Goal: Task Accomplishment & Management: Use online tool/utility

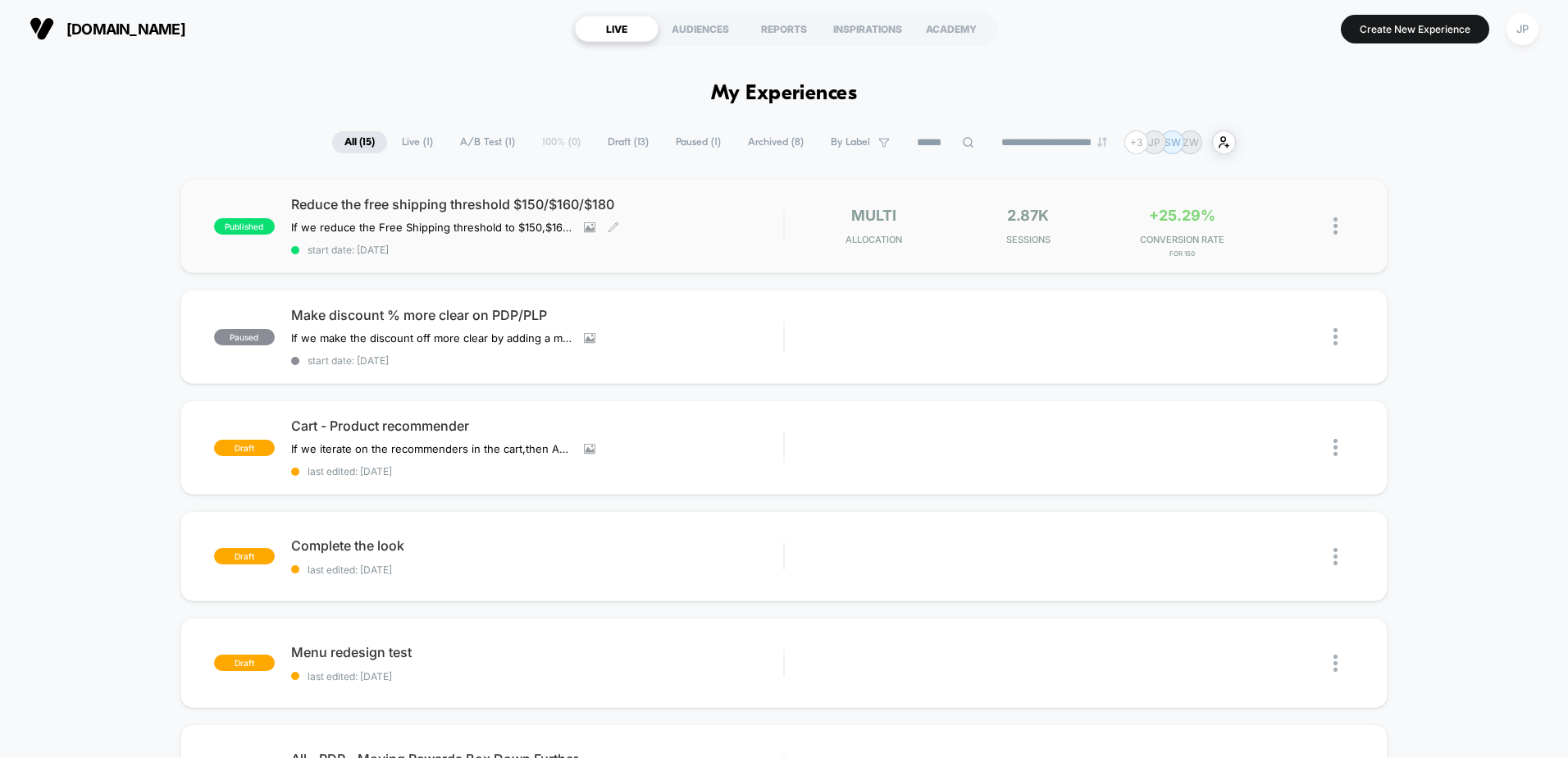
click at [449, 214] on div "Reduce the free shipping threshold $150/$160/$180 If we reduce the Free Shippin…" at bounding box center [537, 226] width 492 height 60
click at [1293, 229] on icon at bounding box center [1292, 226] width 13 height 13
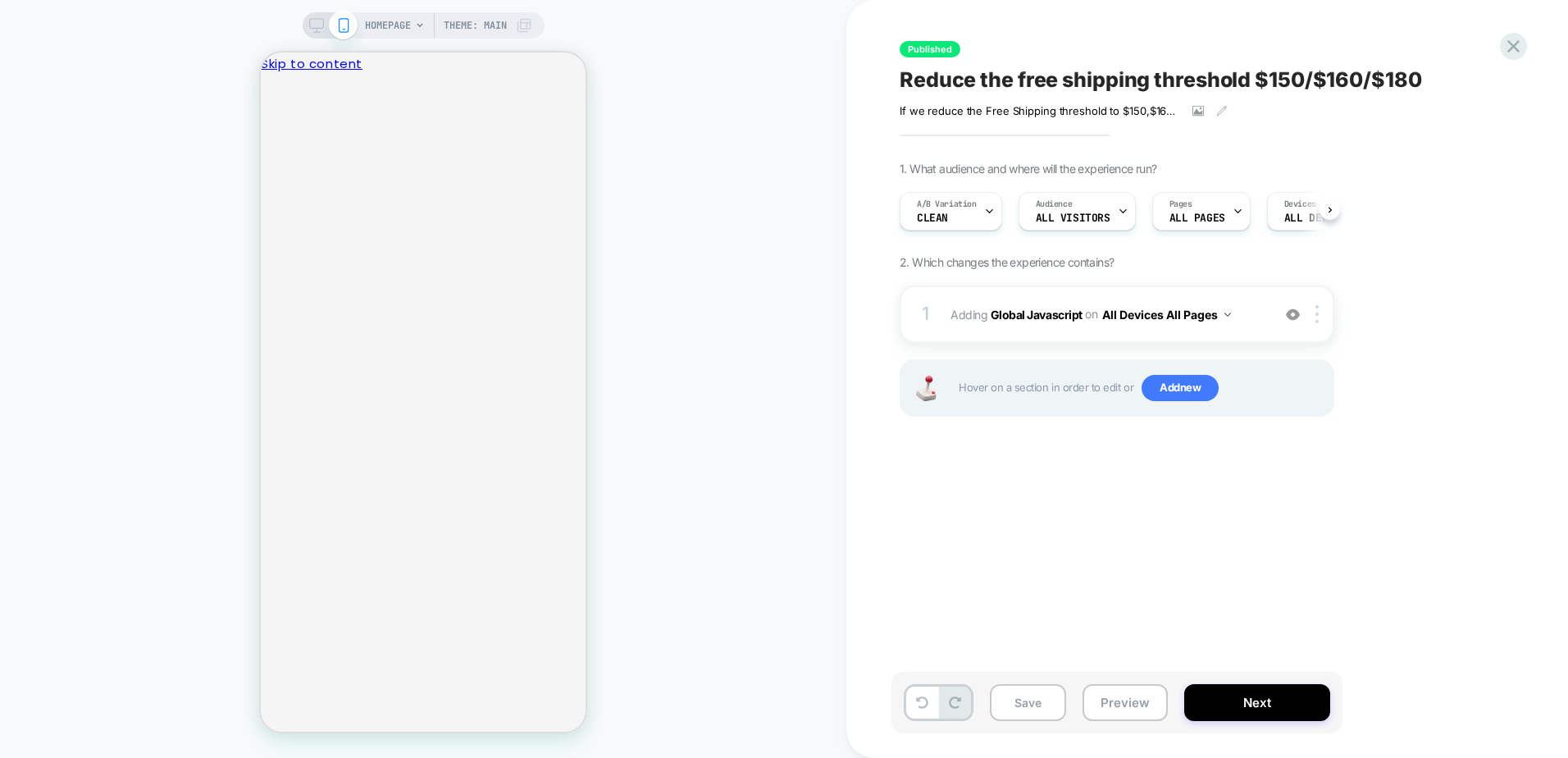
scroll to position [0, 1]
click at [1215, 313] on button "All Devices All Pages" at bounding box center [1167, 314] width 129 height 23
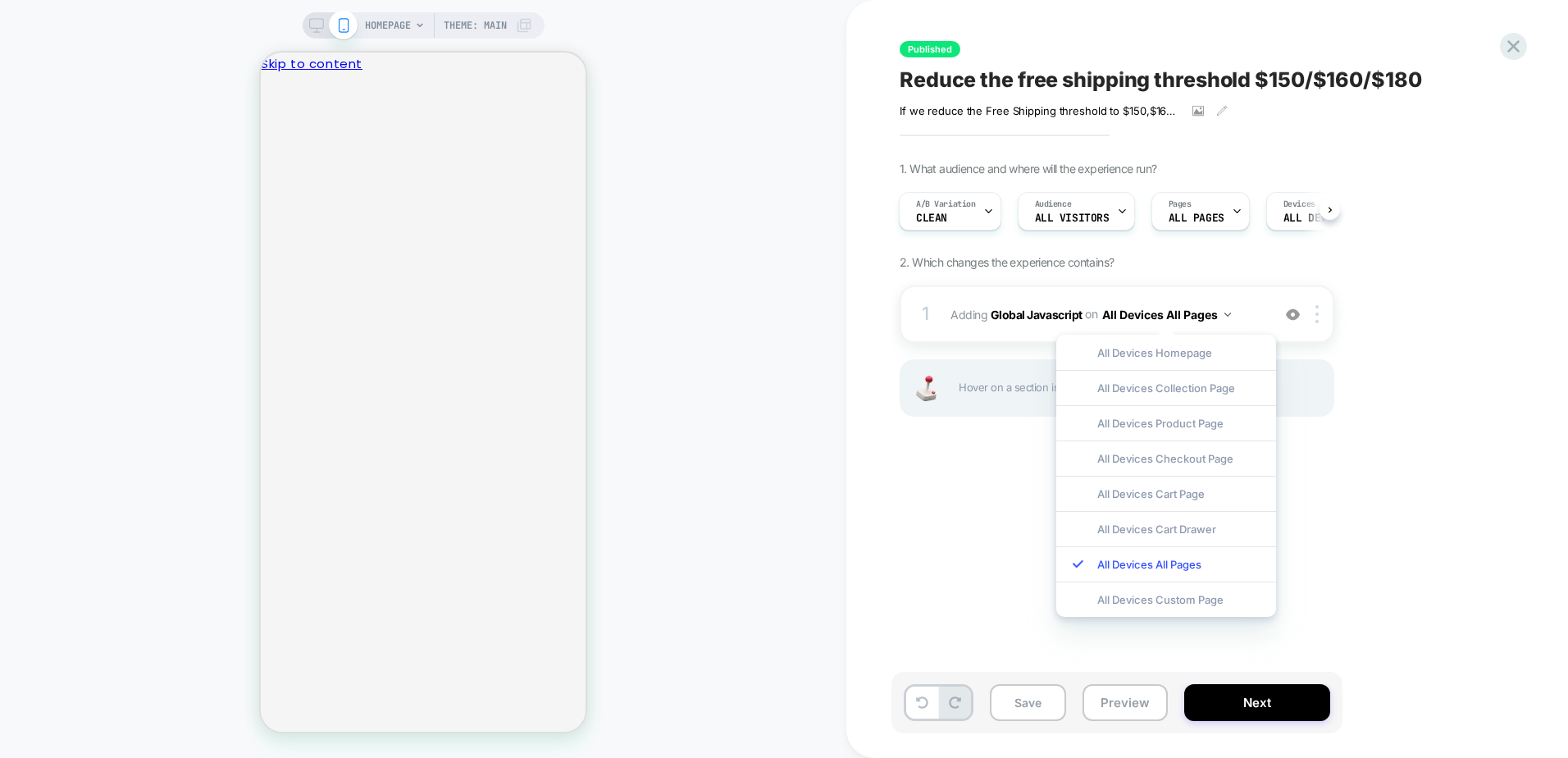
click at [1384, 336] on div "1. What audience and where will the experience run? A/B Variation Clean Audienc…" at bounding box center [1199, 309] width 598 height 296
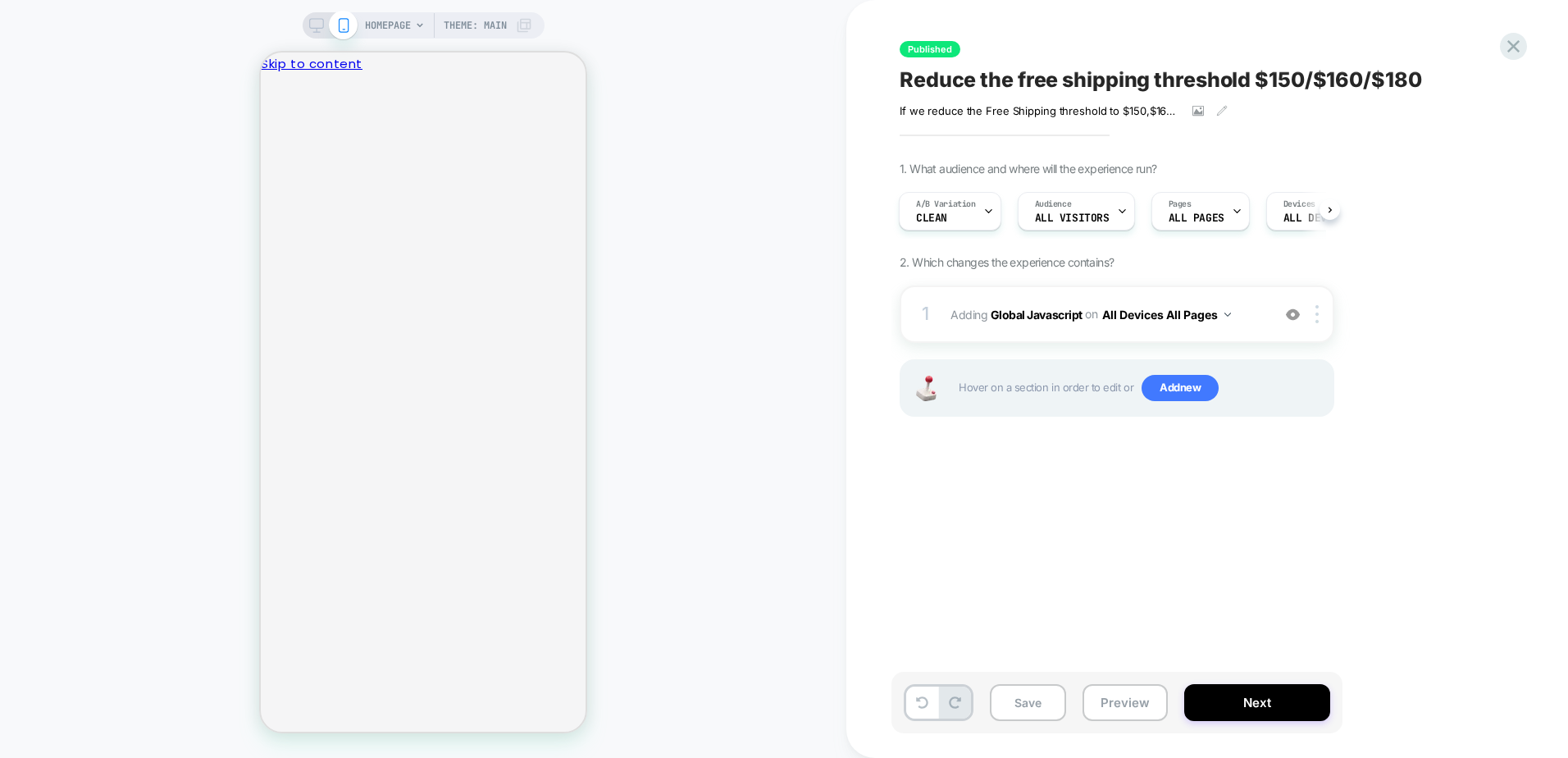
drag, startPoint x: 1016, startPoint y: 311, endPoint x: 990, endPoint y: 371, distance: 65.4
click at [1000, 381] on div "1 Adding Global Javascript on All Devices All Pages Add Before Add After Target…" at bounding box center [1117, 371] width 435 height 172
click at [949, 309] on div "1 Adding Global Javascript on All Devices All Pages Add Before Add After Target…" at bounding box center [1117, 313] width 435 height 58
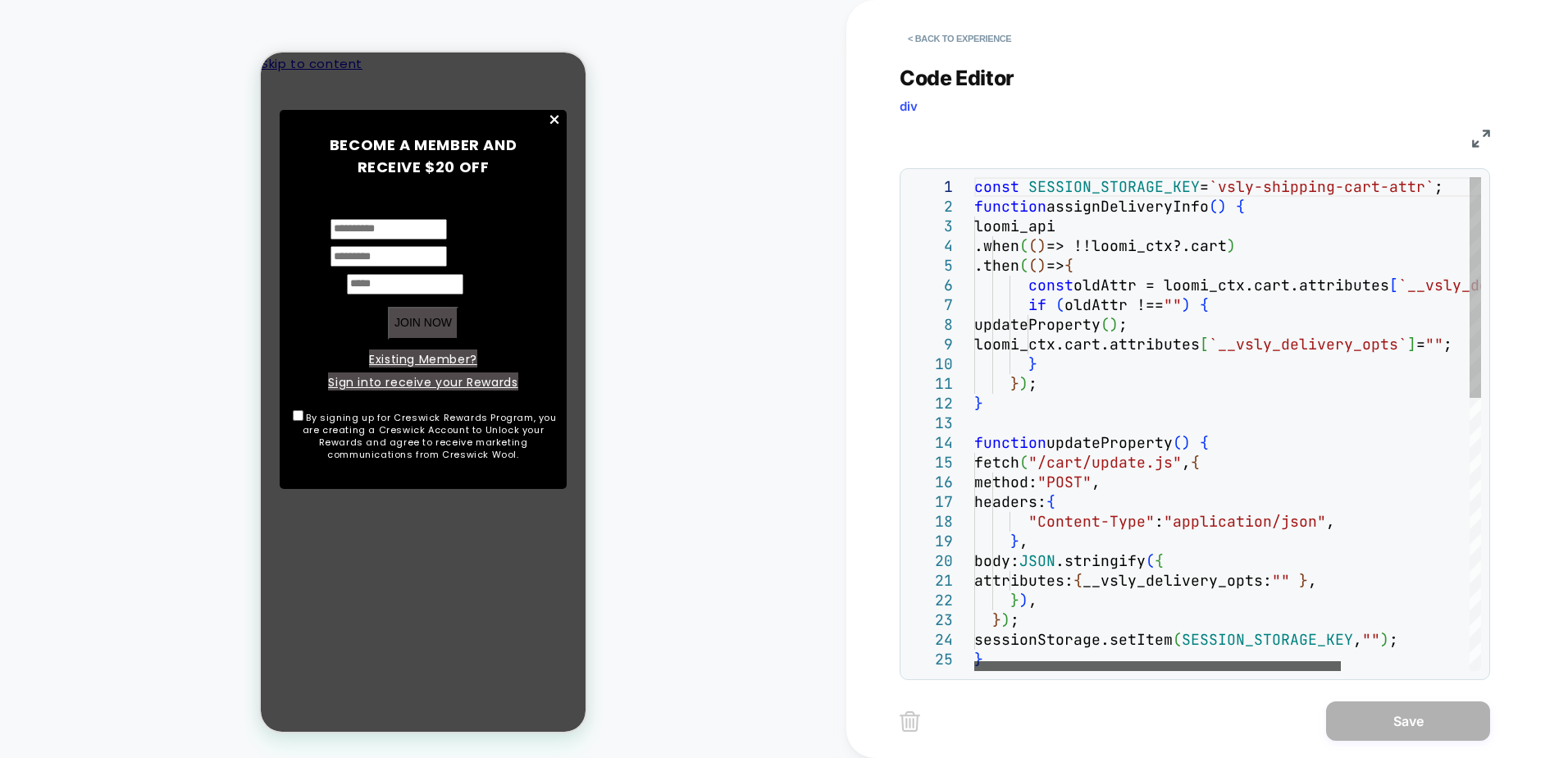
click at [1007, 671] on div at bounding box center [1158, 666] width 367 height 10
click at [935, 42] on button "< Back to experience" at bounding box center [959, 38] width 120 height 26
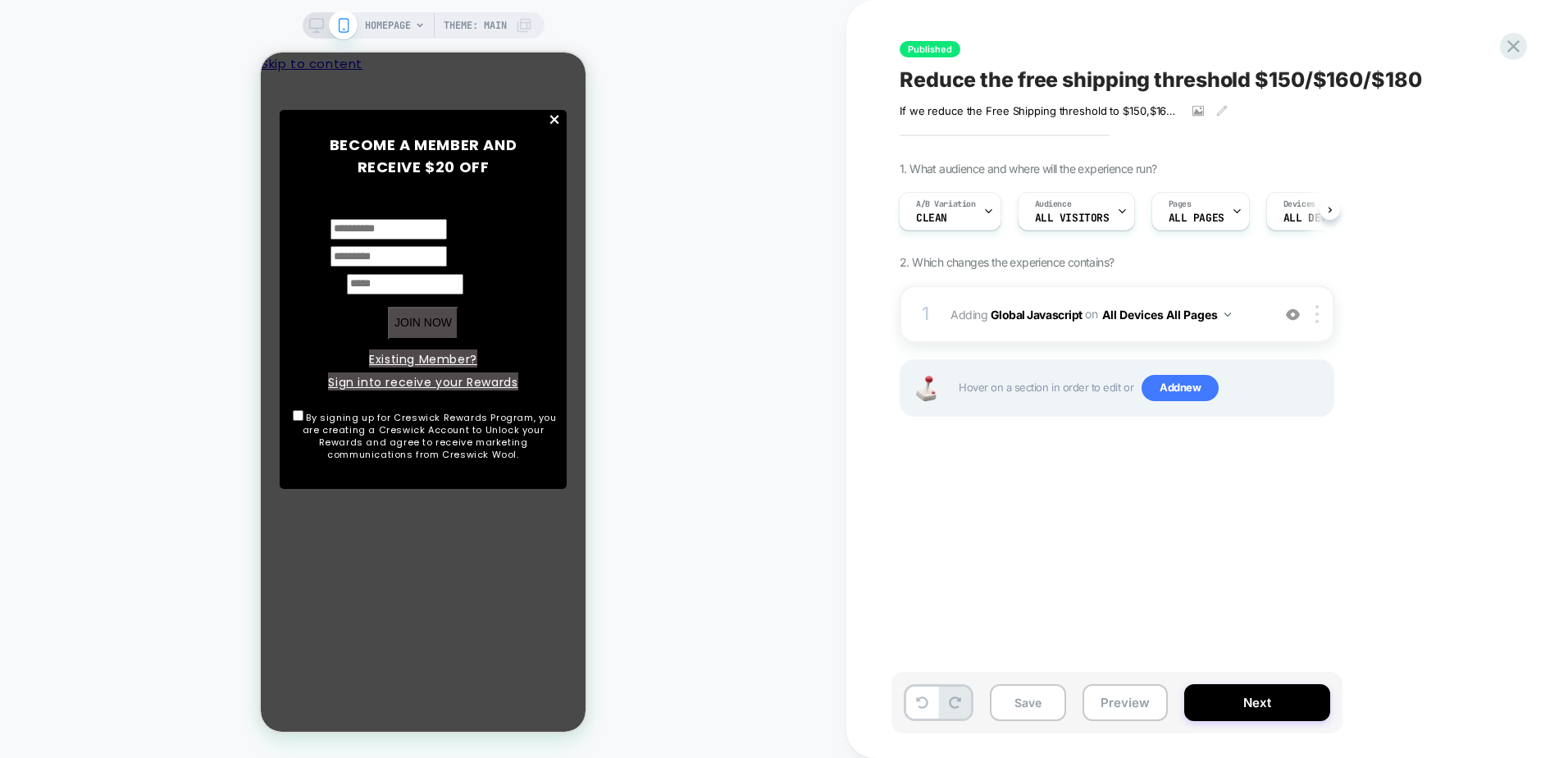
click at [313, 23] on icon at bounding box center [317, 26] width 15 height 15
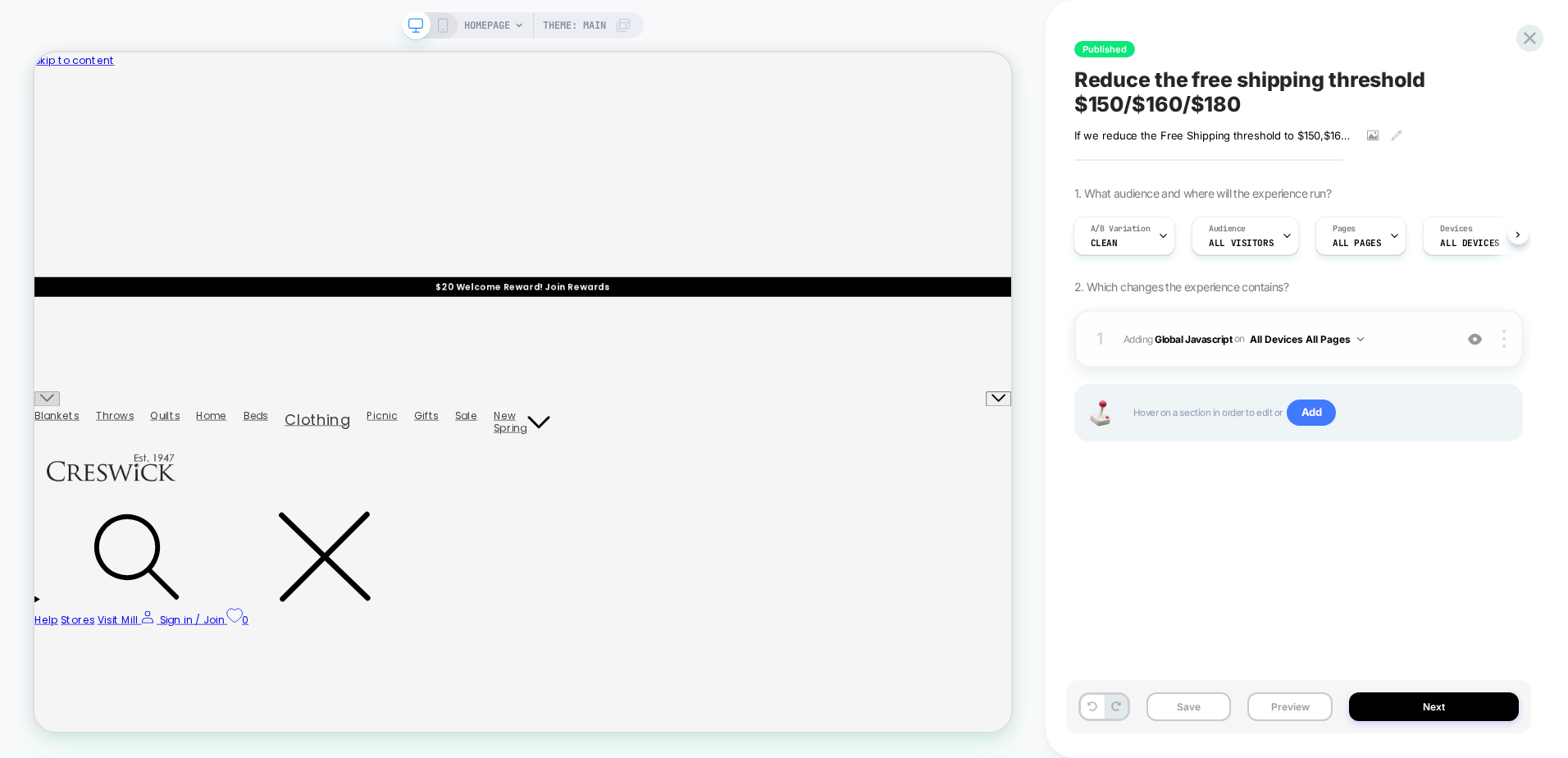
click at [1124, 332] on span "Adding Global Javascript on All Devices All Pages" at bounding box center [1284, 338] width 322 height 21
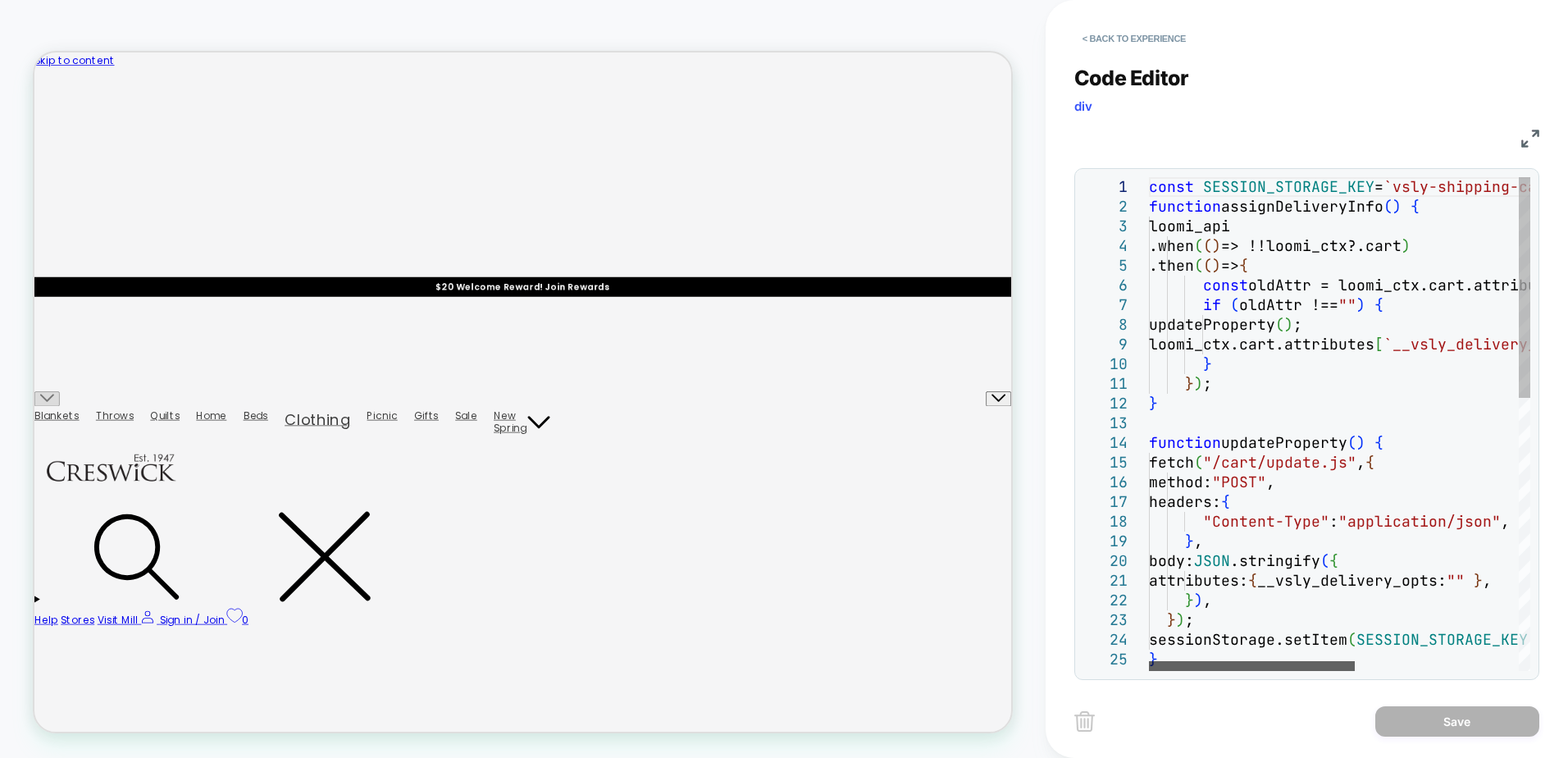
click at [1240, 664] on div at bounding box center [1252, 666] width 206 height 10
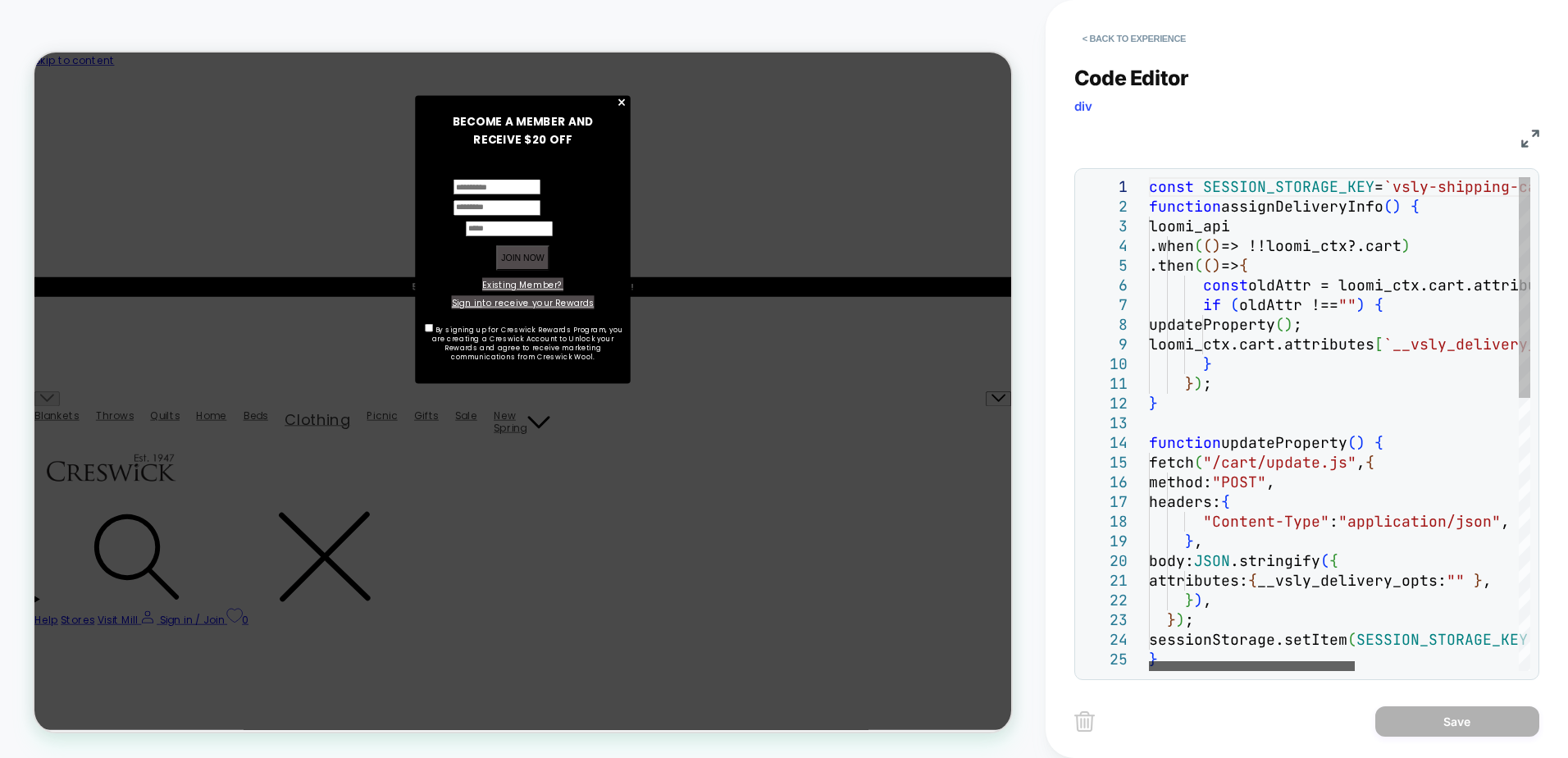
click at [1183, 669] on div at bounding box center [1252, 666] width 206 height 10
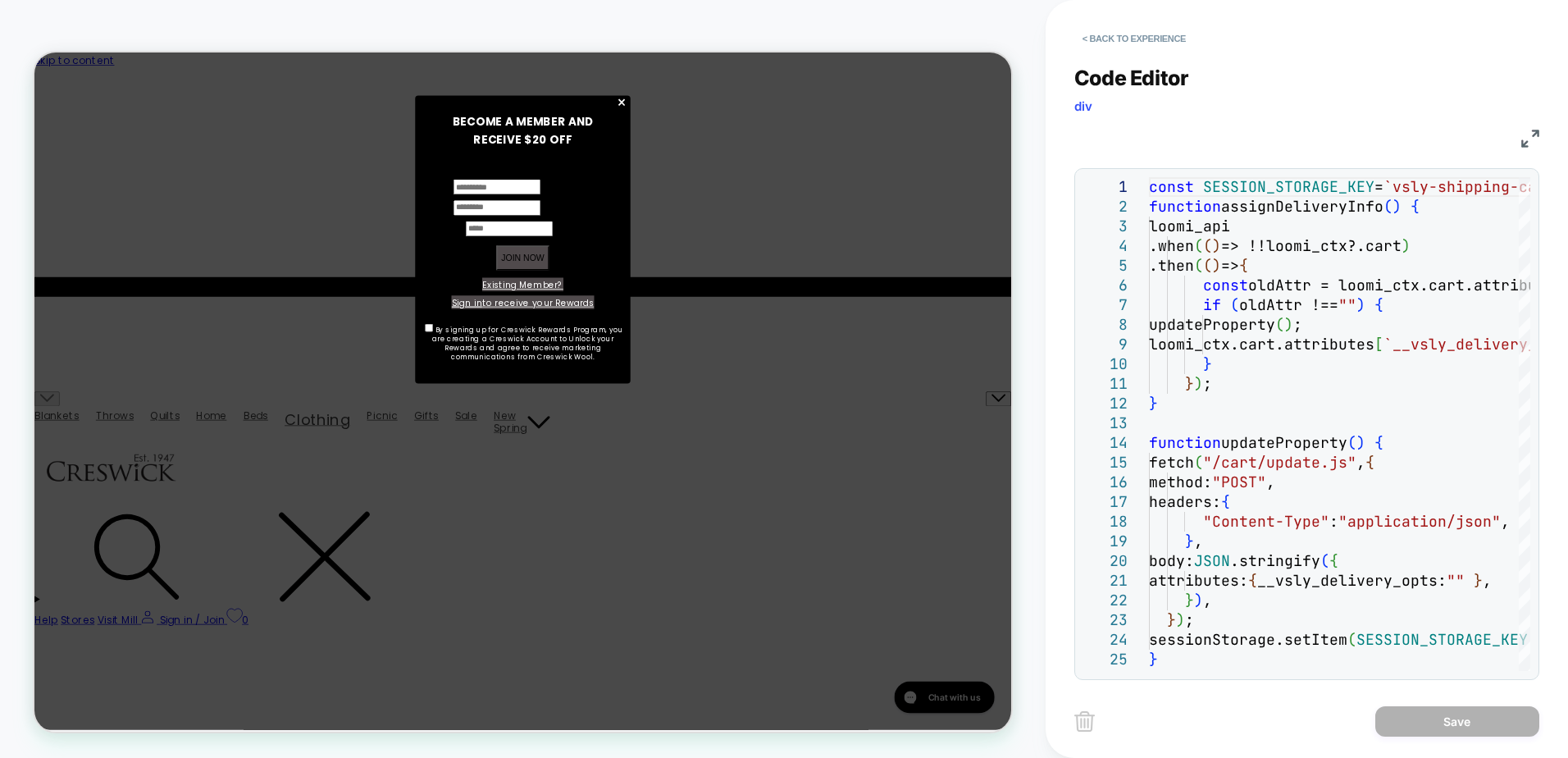
click at [1350, 58] on div "Code Editor div JS 26 23 24 25 21 22 19 20 17 18 15 16 13 14 11 12 9 10 7 8 5 6…" at bounding box center [1306, 362] width 465 height 634
click at [819, 116] on span "×" at bounding box center [817, 120] width 14 height 37
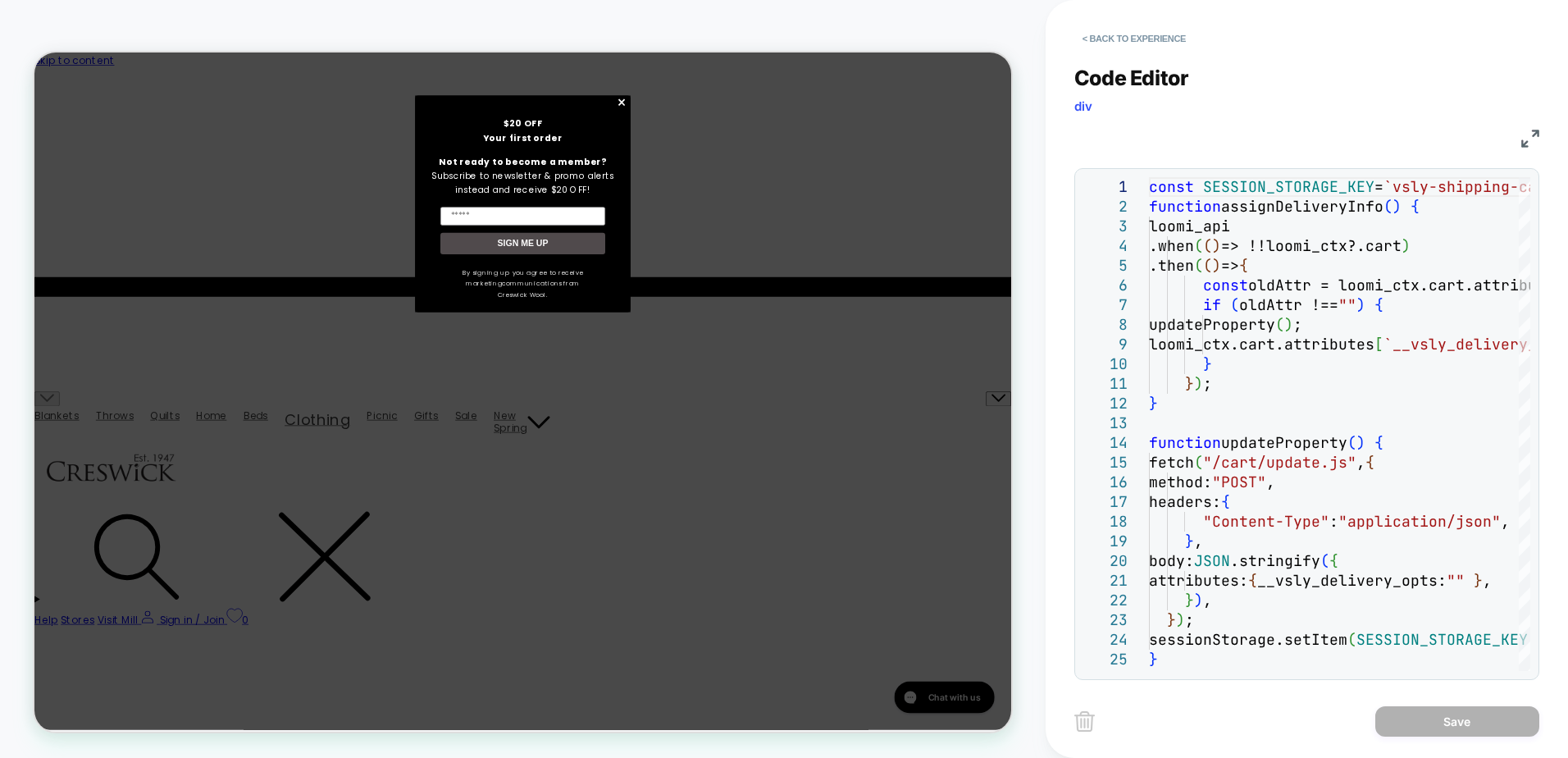
click at [819, 116] on span "×" at bounding box center [817, 120] width 14 height 37
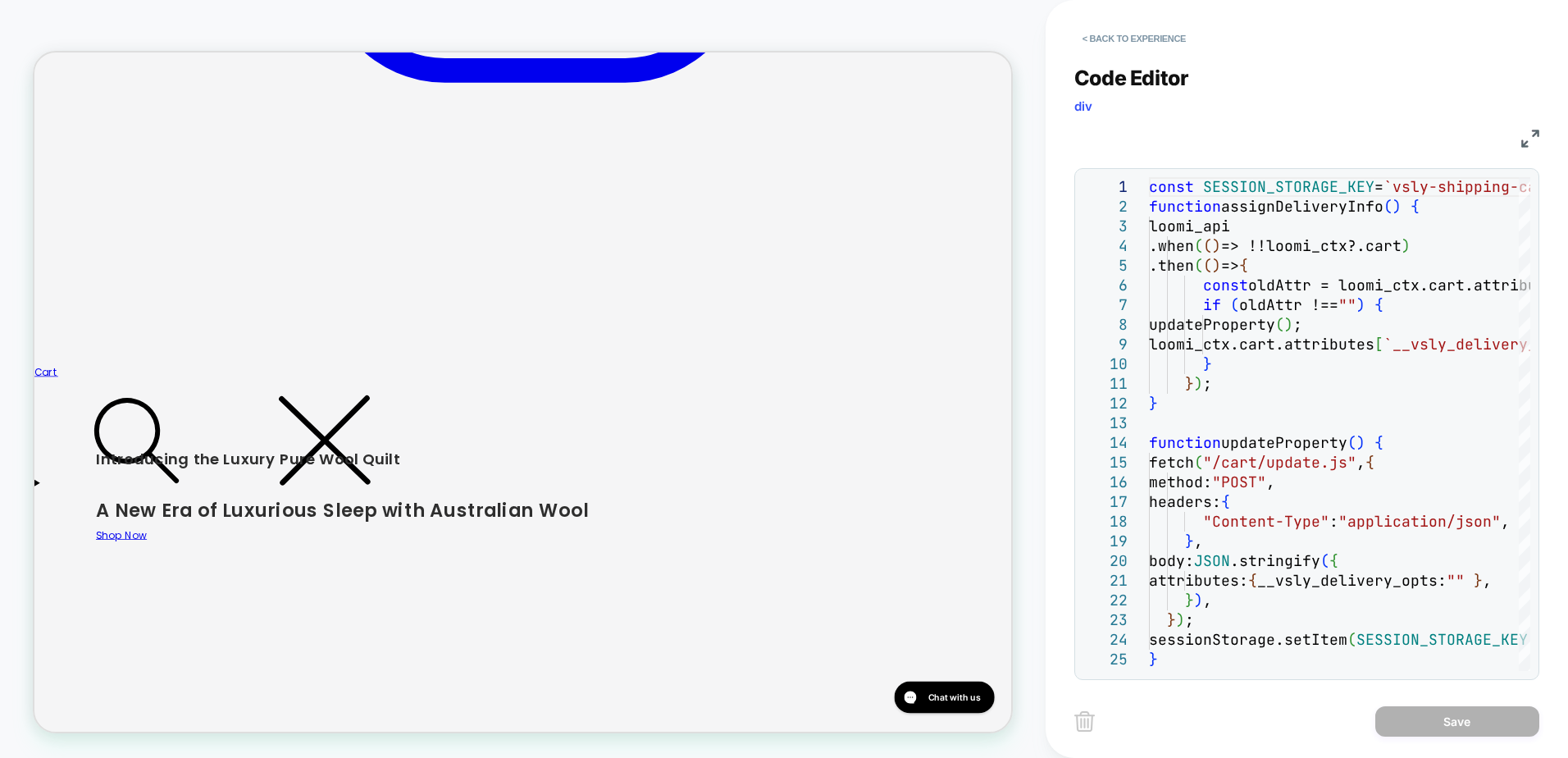
scroll to position [1804, 0]
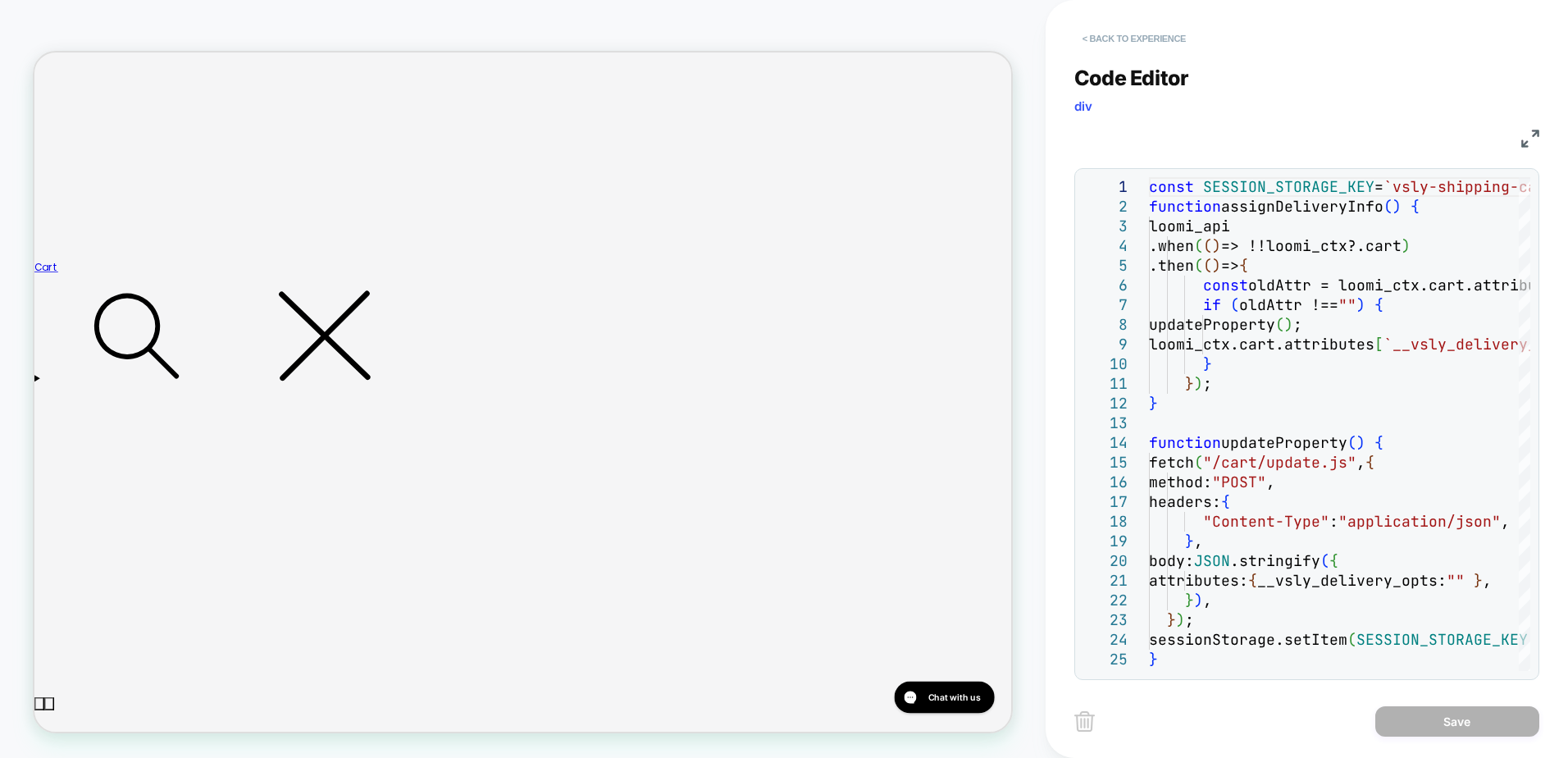
click at [1094, 42] on button "< Back to experience" at bounding box center [1133, 38] width 120 height 26
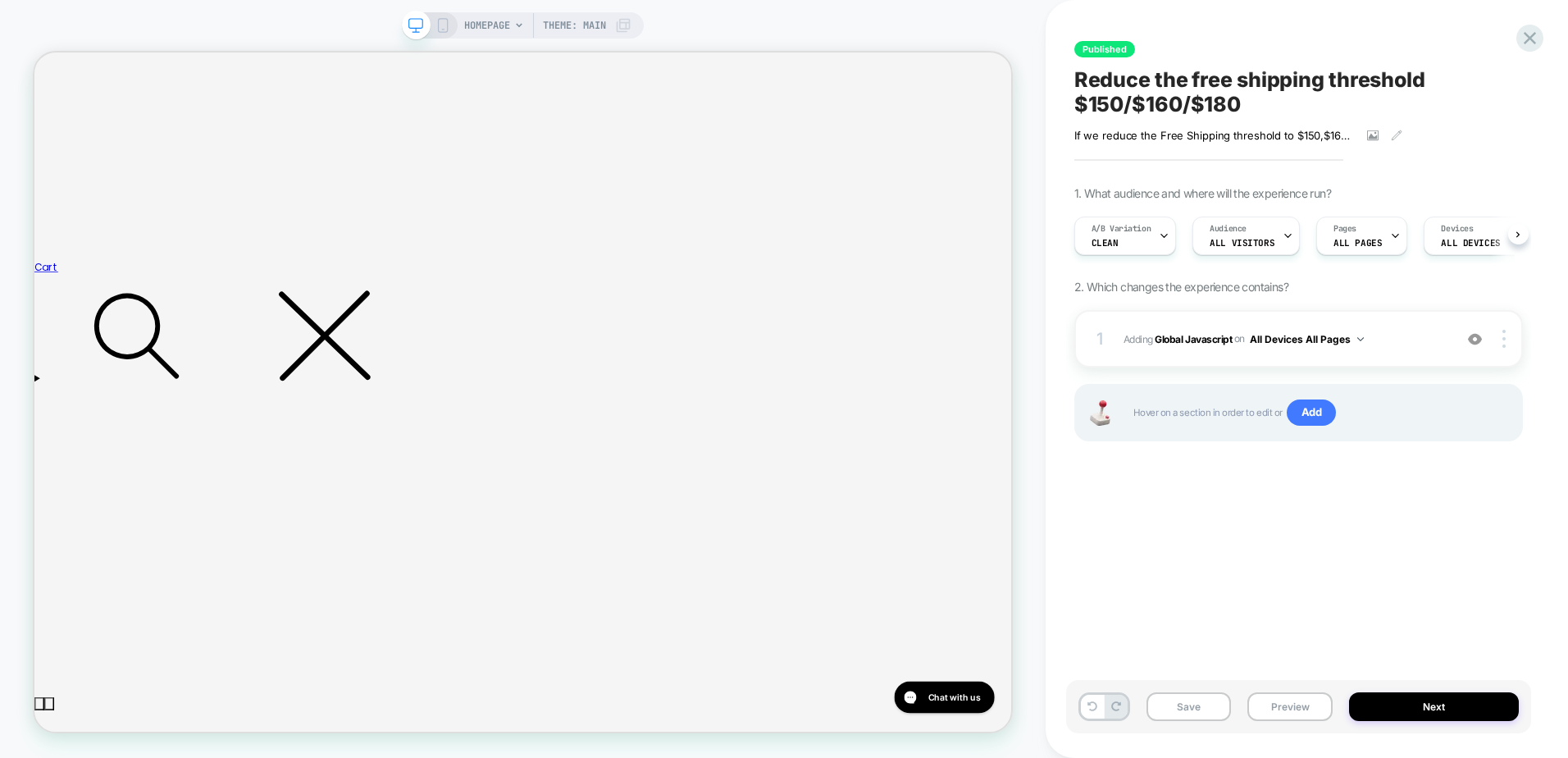
scroll to position [0, 1]
click at [180, 448] on div at bounding box center [172, 454] width 158 height 16
click at [275, 465] on div "Edit Visual" at bounding box center [274, 471] width 100 height 23
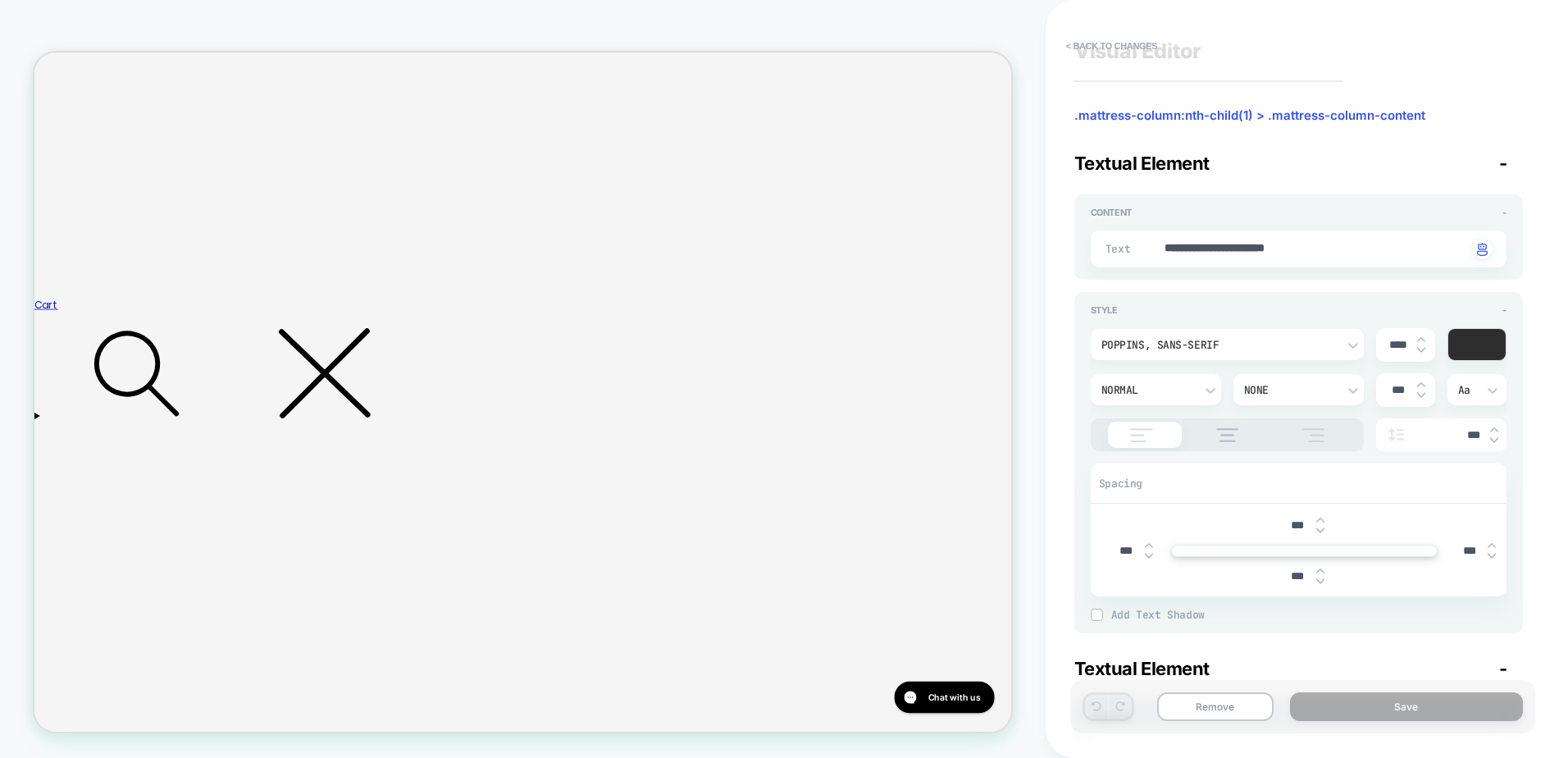
scroll to position [0, 0]
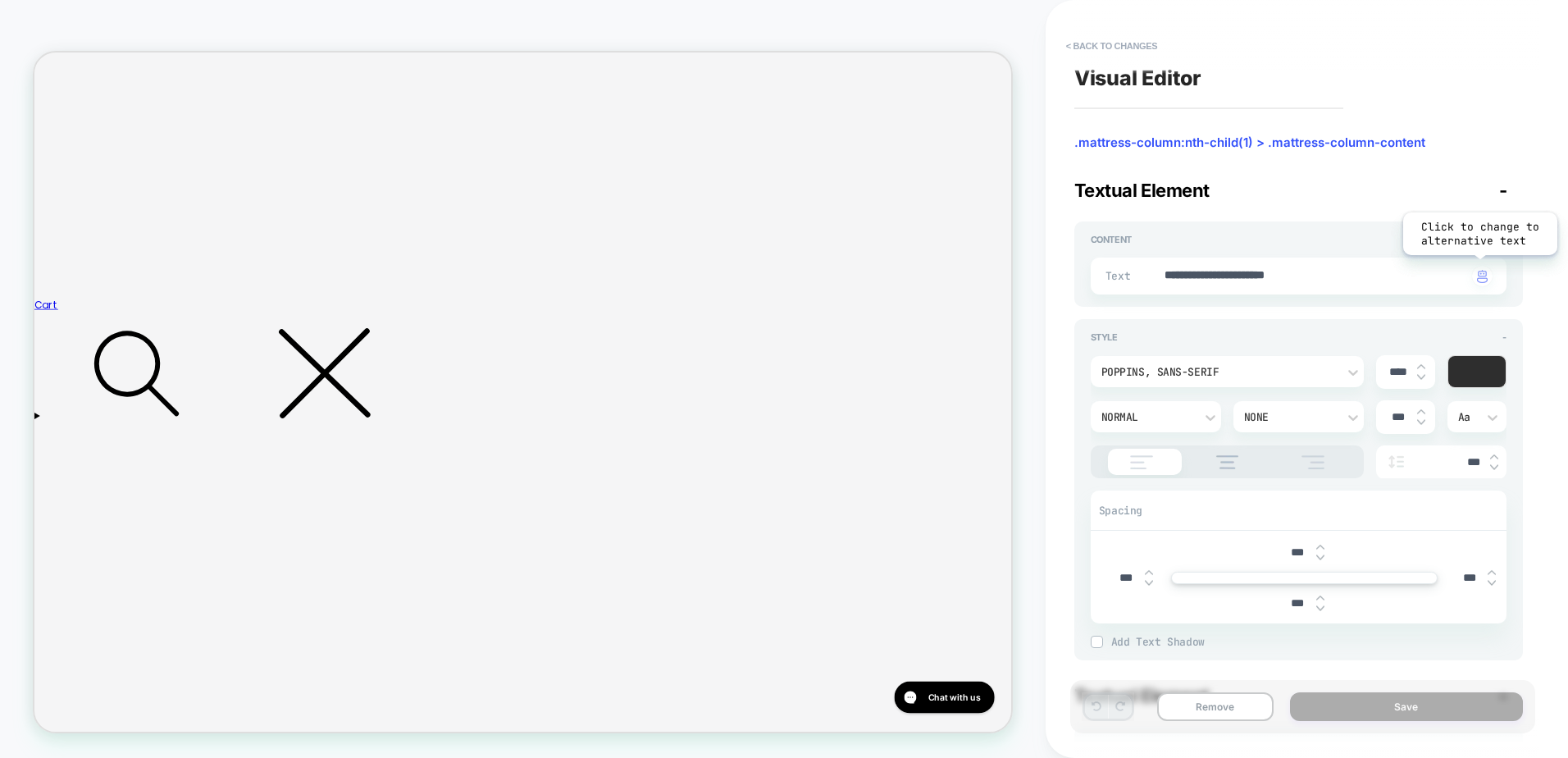
click at [1484, 283] on div "button" at bounding box center [1482, 276] width 21 height 21
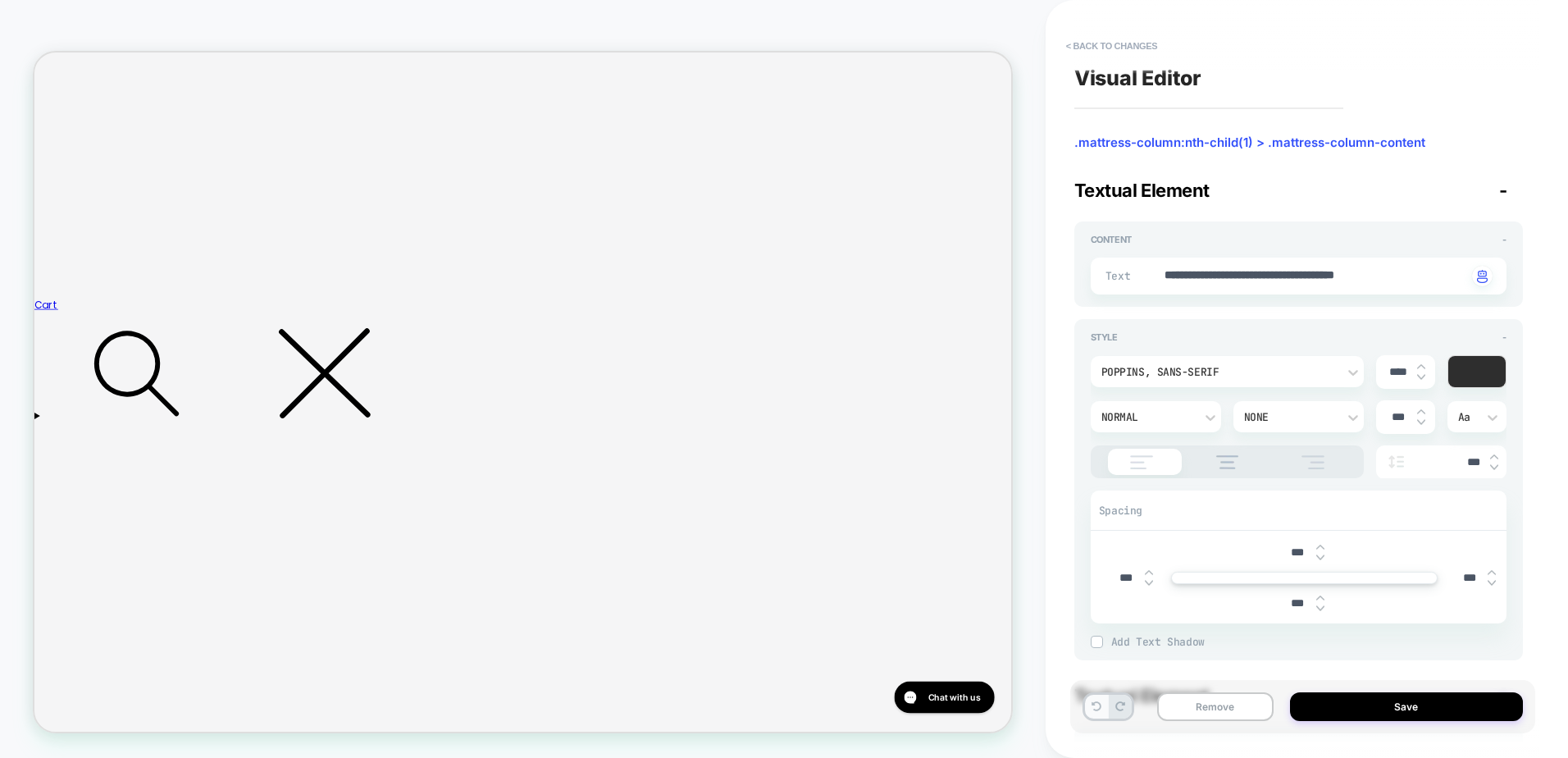
click at [1092, 713] on button at bounding box center [1096, 706] width 23 height 23
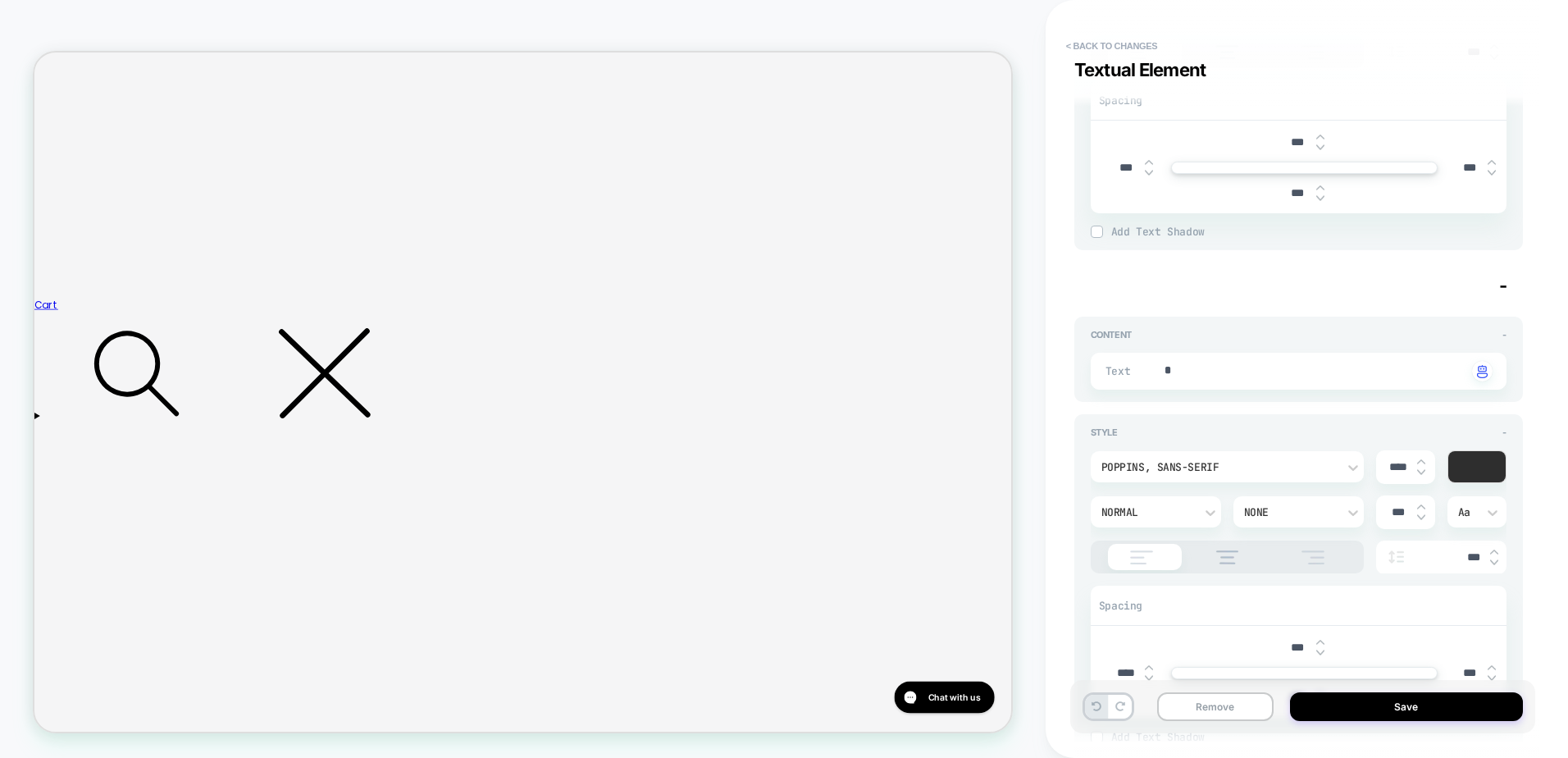
scroll to position [75, 0]
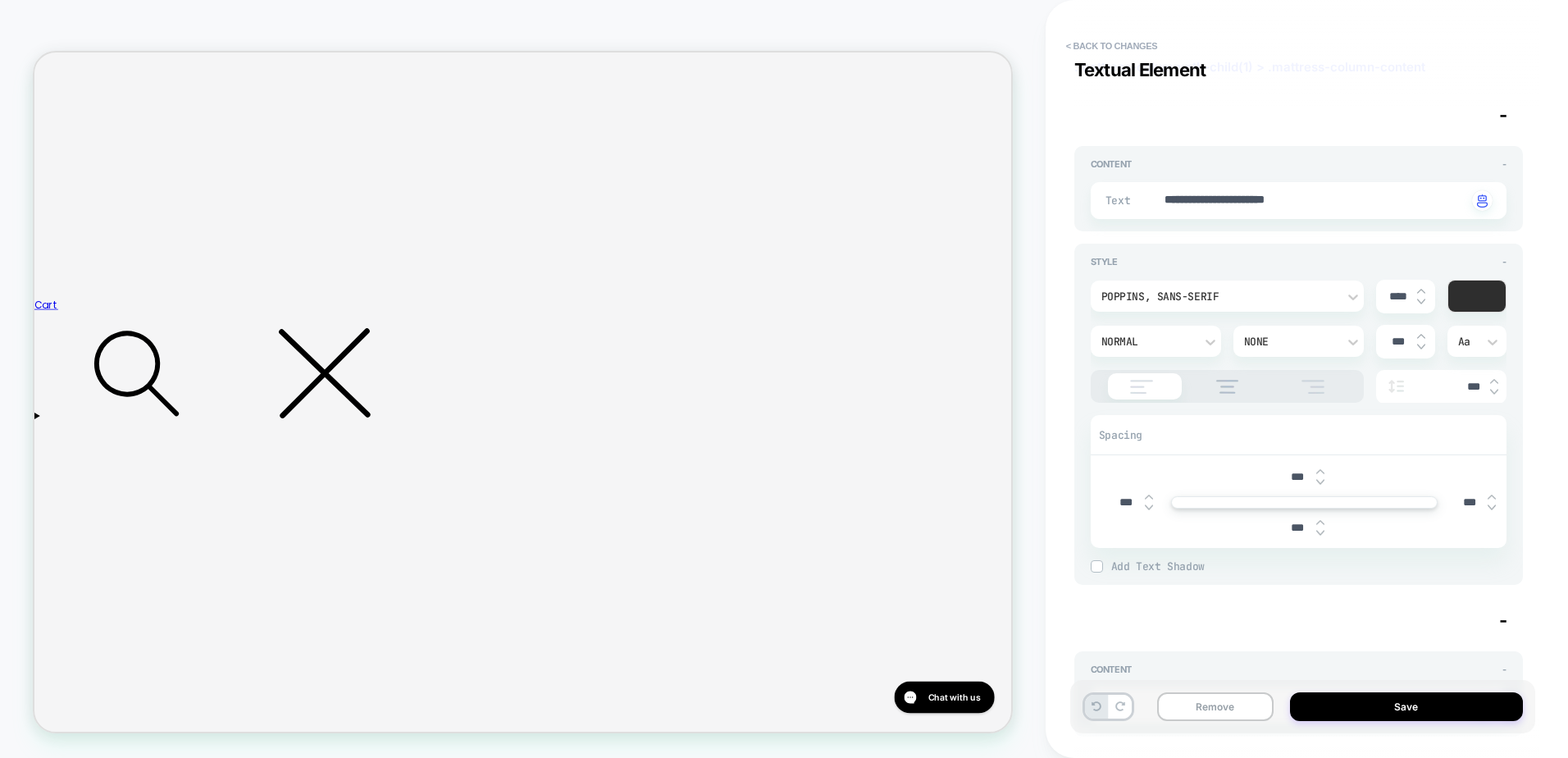
type textarea "*"
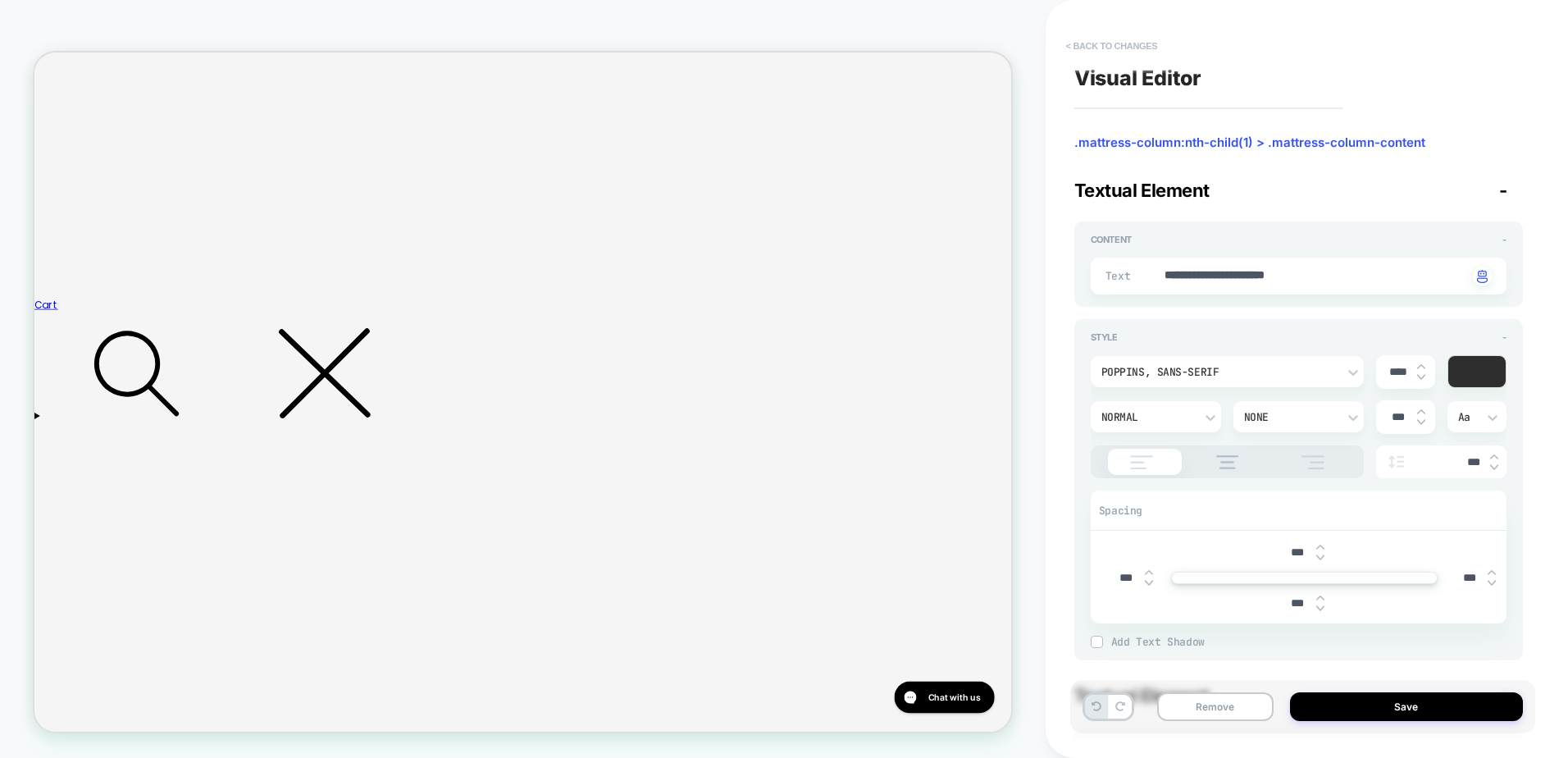
click at [1102, 37] on button "< Back to changes" at bounding box center [1112, 45] width 109 height 26
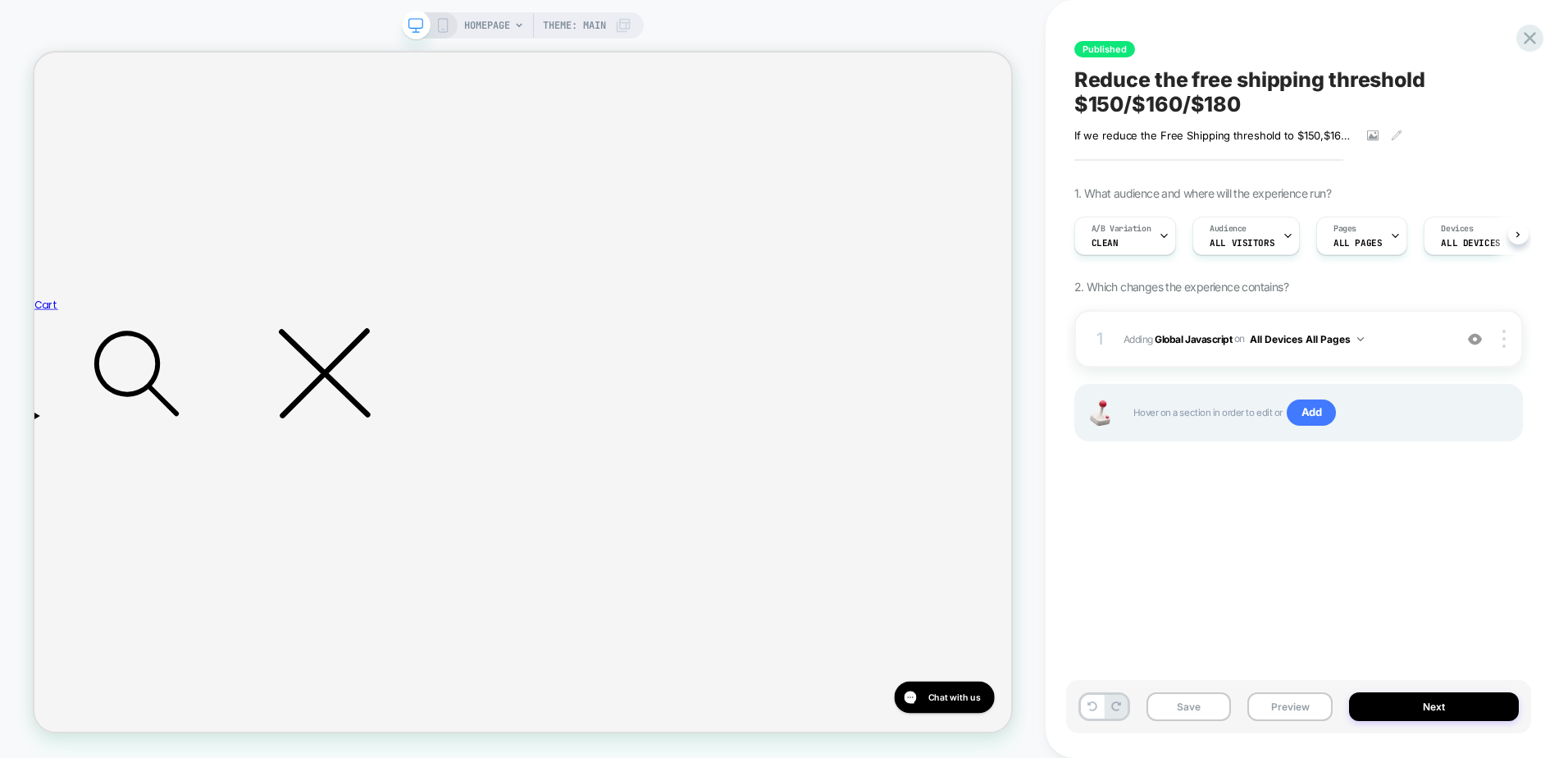
scroll to position [0, 1]
